Goal: Find specific page/section: Find specific page/section

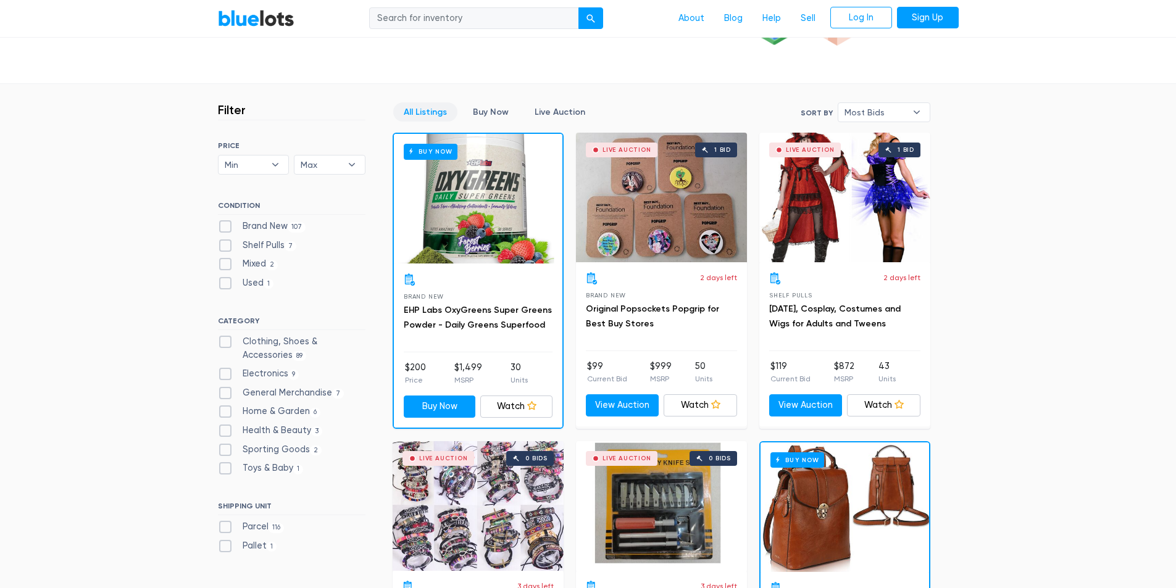
scroll to position [247, 0]
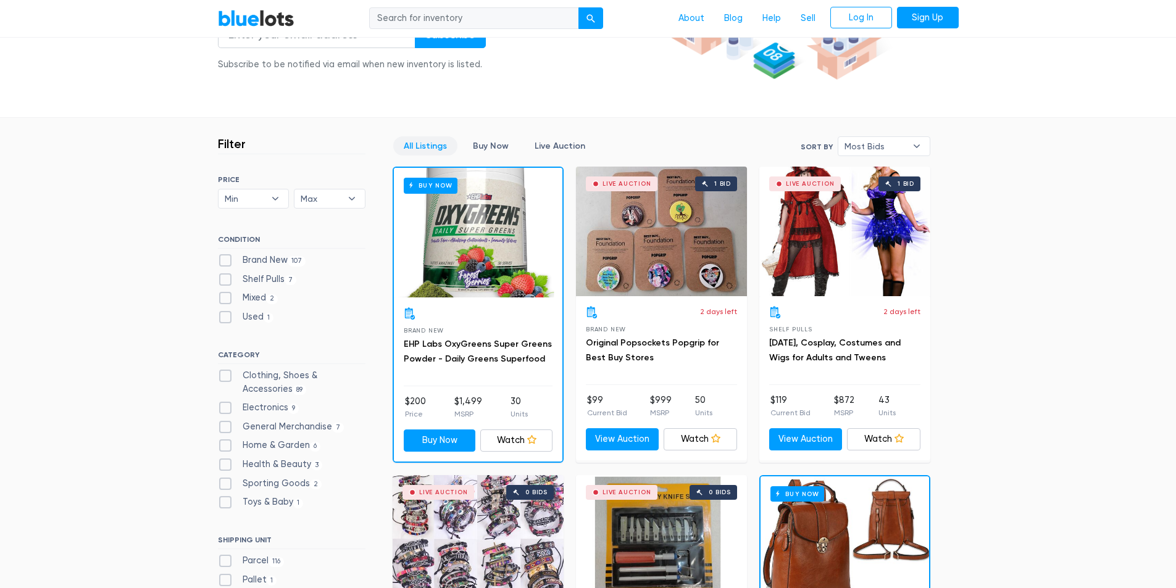
click at [223, 481] on label "Sporting Goods 2" at bounding box center [270, 484] width 104 height 14
click at [223, 481] on Goods"] "Sporting Goods 2" at bounding box center [222, 481] width 8 height 8
checkbox Goods"] "true"
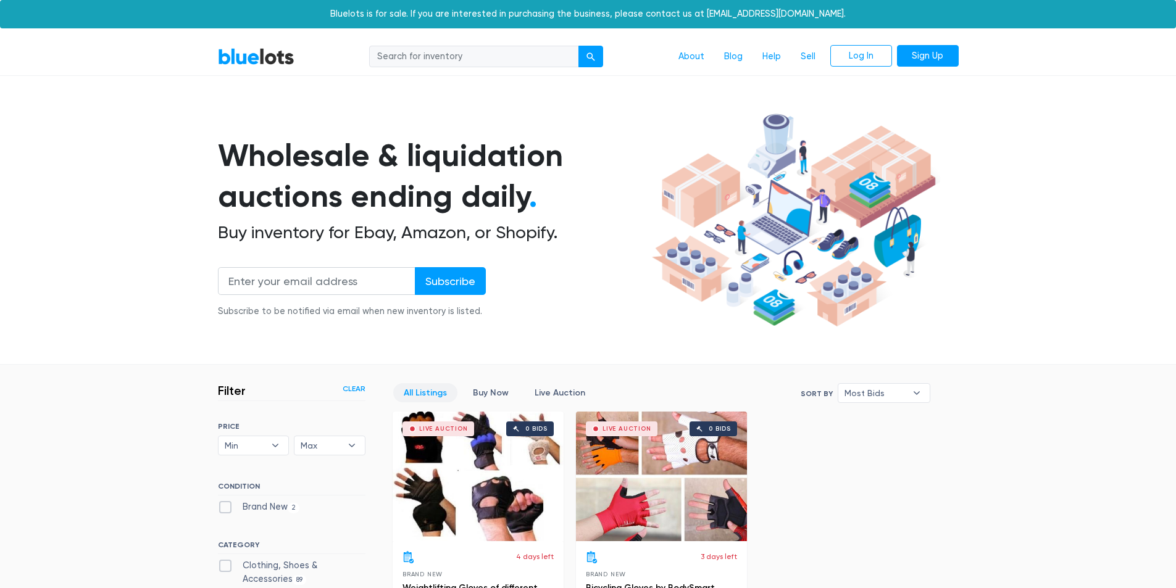
scroll to position [332, 0]
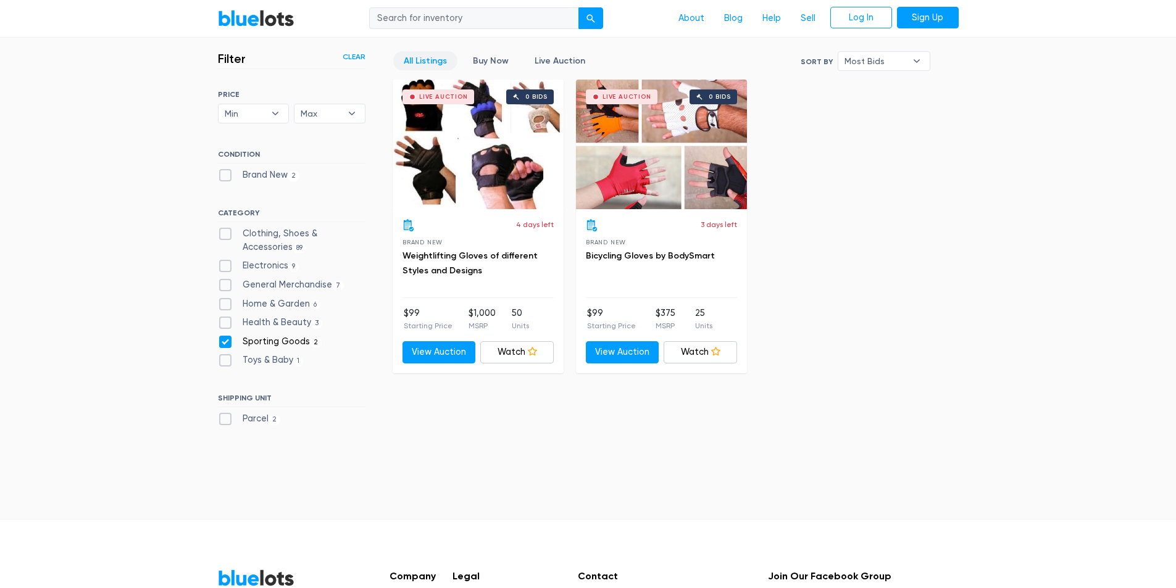
click at [222, 341] on label "Sporting Goods 2" at bounding box center [270, 342] width 104 height 14
click at [222, 341] on Goods"] "Sporting Goods 2" at bounding box center [222, 339] width 8 height 8
checkbox Goods"] "false"
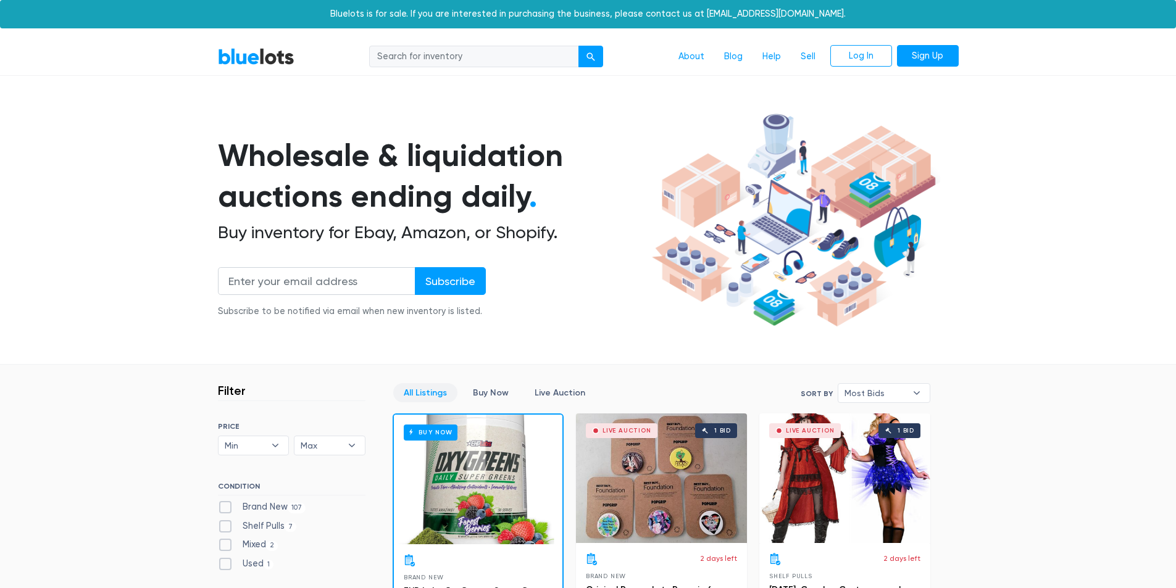
scroll to position [332, 0]
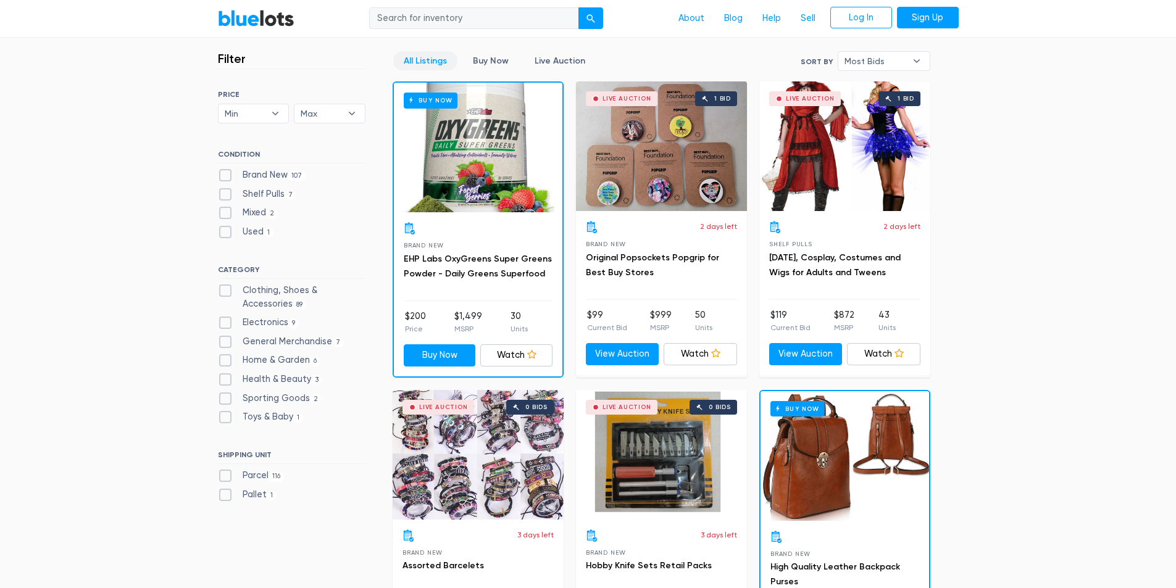
click at [223, 288] on label "Clothing, Shoes & Accessories 89" at bounding box center [292, 297] width 148 height 27
click at [223, 288] on Accessories"] "Clothing, Shoes & Accessories 89" at bounding box center [222, 288] width 8 height 8
checkbox Accessories"] "true"
